Goal: Transaction & Acquisition: Book appointment/travel/reservation

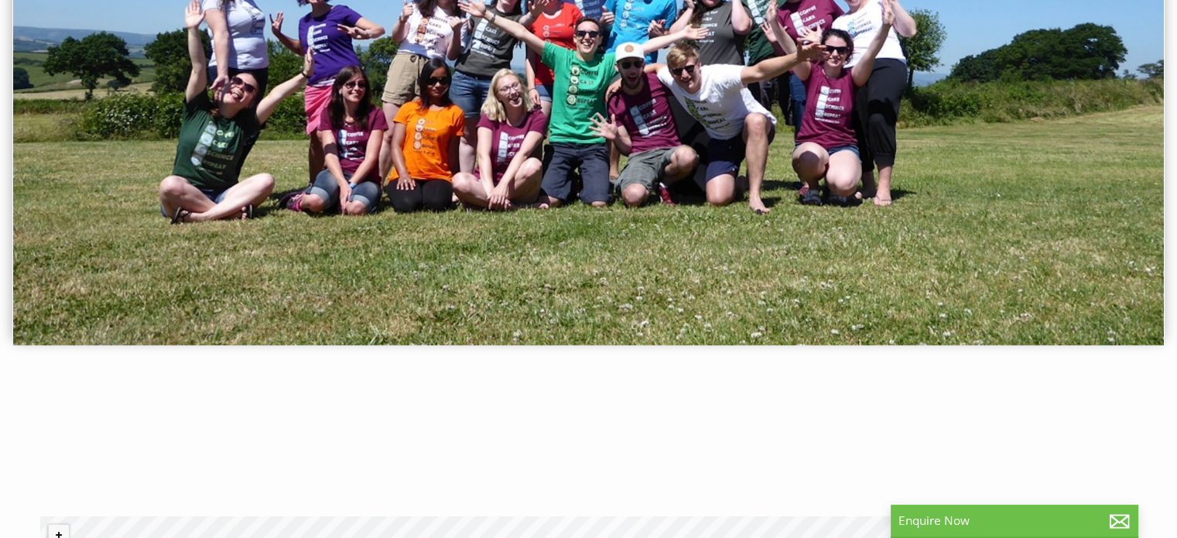
scroll to position [46, 0]
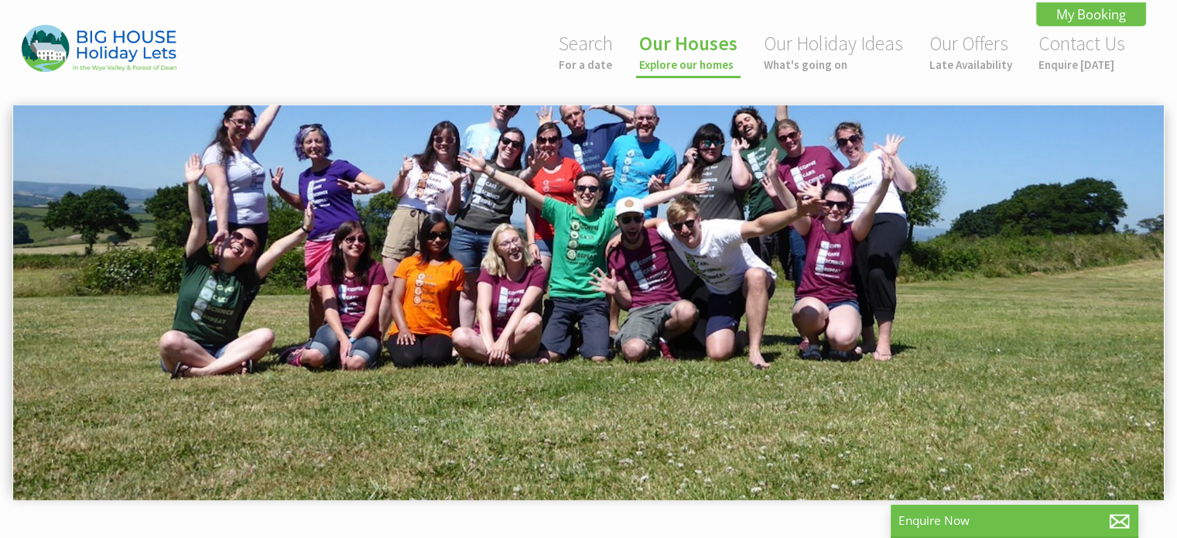
click at [712, 52] on link "Our Houses Explore our homes" at bounding box center [688, 51] width 98 height 41
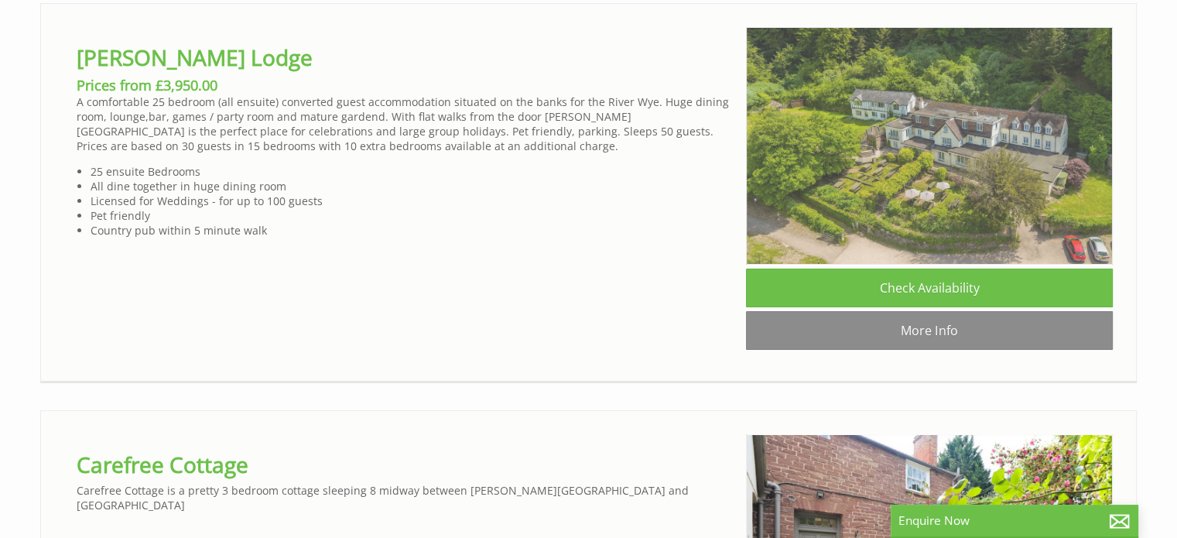
scroll to position [5844, 0]
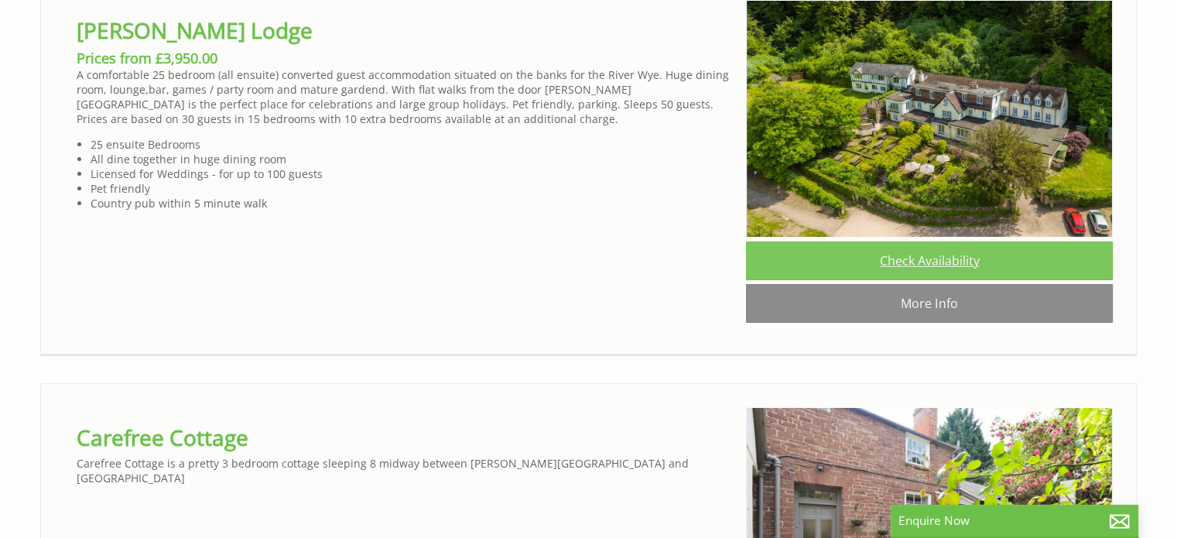
click at [946, 280] on link "Check Availability" at bounding box center [929, 260] width 367 height 39
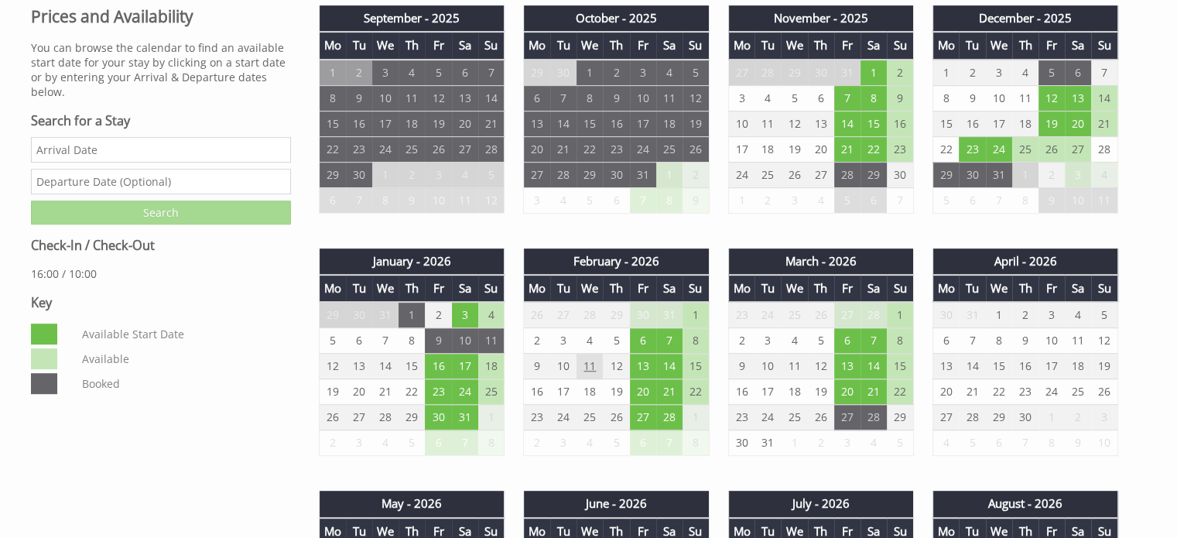
scroll to position [774, 0]
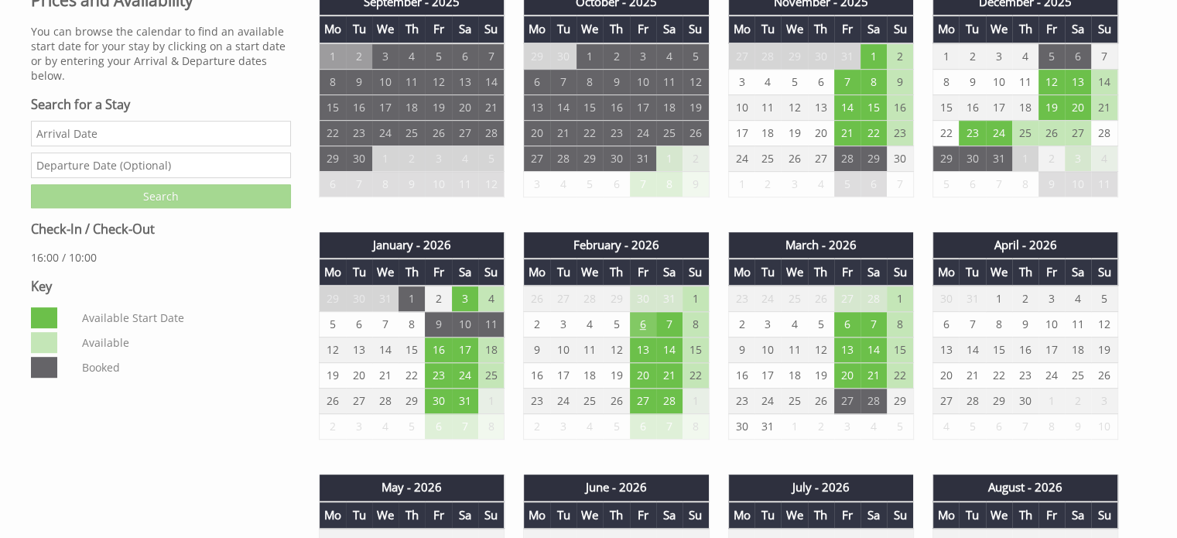
click at [642, 316] on td "6" at bounding box center [643, 325] width 26 height 26
